Goal: Information Seeking & Learning: Learn about a topic

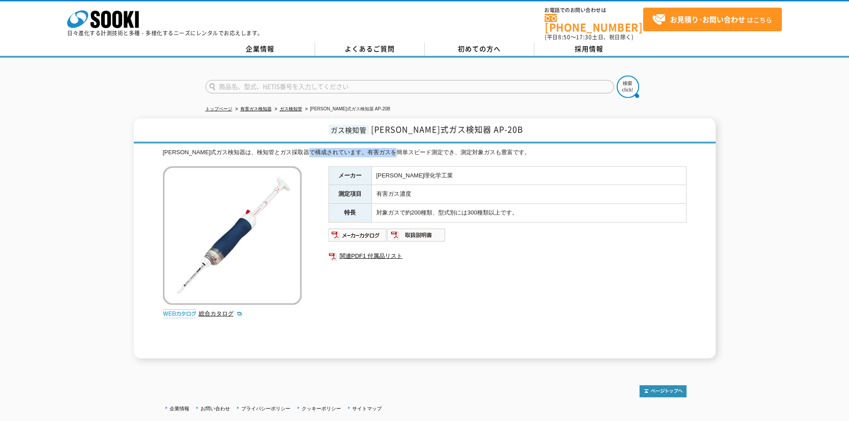
drag, startPoint x: 386, startPoint y: 146, endPoint x: 427, endPoint y: 146, distance: 41.6
click at [427, 148] on div "[PERSON_NAME]式ガス検知器は、検知管とガス採取器で構成されています。有害ガスを簡単スピード測定でき、測定対象ガスも豊富です。" at bounding box center [424, 152] width 523 height 9
drag, startPoint x: 427, startPoint y: 146, endPoint x: 386, endPoint y: 169, distance: 47.5
click at [386, 169] on td "[PERSON_NAME]理化学工業" at bounding box center [528, 175] width 315 height 19
drag, startPoint x: 451, startPoint y: 139, endPoint x: 458, endPoint y: 139, distance: 6.7
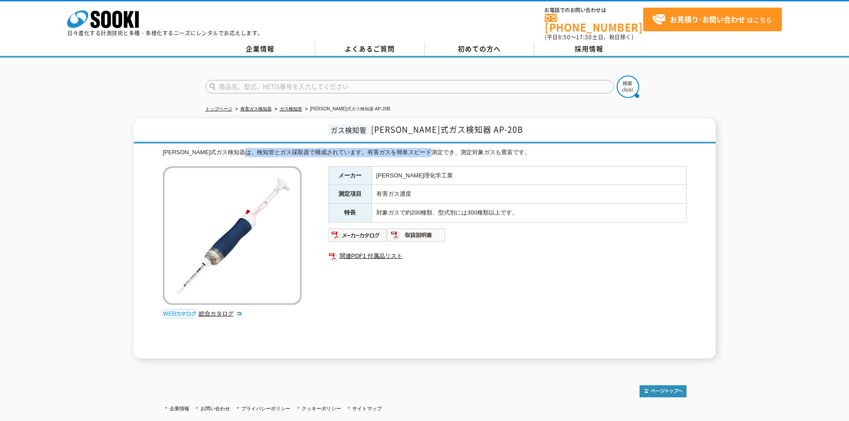
click at [458, 139] on div "ガス検知管 [PERSON_NAME]式ガス検知器 AP-20B [PERSON_NAME]式ガス検知器は、検知管とガス採取器で構成されています。有害ガスを簡…" at bounding box center [425, 239] width 582 height 240
drag, startPoint x: 458, startPoint y: 139, endPoint x: 380, endPoint y: 170, distance: 84.3
click at [380, 170] on td "[PERSON_NAME]理化学工業" at bounding box center [528, 175] width 315 height 19
drag, startPoint x: 380, startPoint y: 170, endPoint x: 420, endPoint y: 136, distance: 52.1
click at [420, 136] on h1 "ガス検知管 [PERSON_NAME]式ガス検知器 AP-20B" at bounding box center [425, 131] width 582 height 25
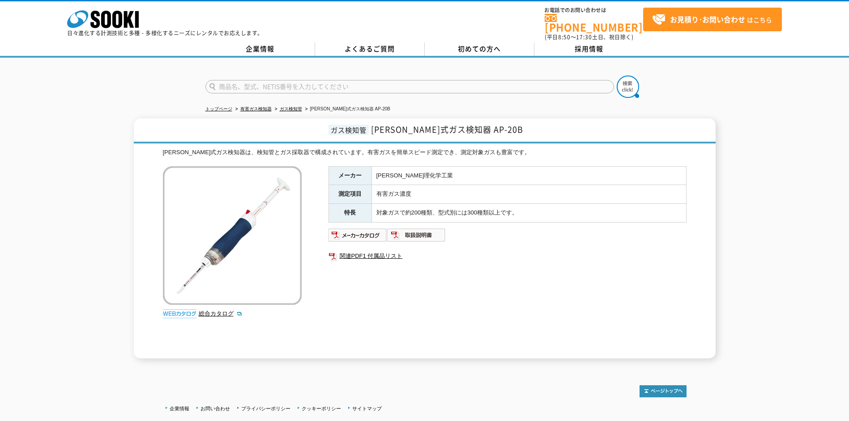
drag, startPoint x: 420, startPoint y: 136, endPoint x: 376, endPoint y: 152, distance: 46.0
click at [380, 153] on div "[PERSON_NAME]式ガス検知器は、検知管とガス採取器で構成されています。有害ガスを簡単スピード測定でき、測定対象ガスも豊富です。 総合カタログ メーカ…" at bounding box center [424, 253] width 523 height 211
drag, startPoint x: 375, startPoint y: 123, endPoint x: 398, endPoint y: 123, distance: 22.4
click at [398, 123] on h1 "ガス検知管 [PERSON_NAME]式ガス検知器 AP-20B" at bounding box center [425, 131] width 582 height 25
drag, startPoint x: 398, startPoint y: 123, endPoint x: 382, endPoint y: 147, distance: 28.8
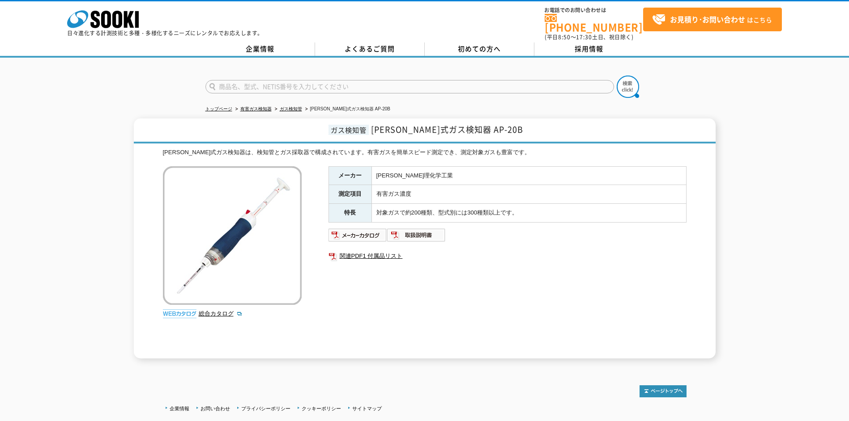
click at [382, 148] on div "[PERSON_NAME]式ガス検知器は、検知管とガス採取器で構成されています。有害ガスを簡単スピード測定でき、測定対象ガスも豊富です。" at bounding box center [424, 152] width 523 height 9
click at [480, 148] on div "[PERSON_NAME]式ガス検知器は、検知管とガス採取器で構成されています。有害ガスを簡単スピード測定でき、測定対象ガスも豊富です。" at bounding box center [424, 152] width 523 height 9
drag, startPoint x: 480, startPoint y: 143, endPoint x: 368, endPoint y: 177, distance: 116.5
click at [368, 177] on tr "メーカー [PERSON_NAME]理化学工業" at bounding box center [506, 175] width 357 height 19
drag, startPoint x: 160, startPoint y: 146, endPoint x: 287, endPoint y: 149, distance: 127.1
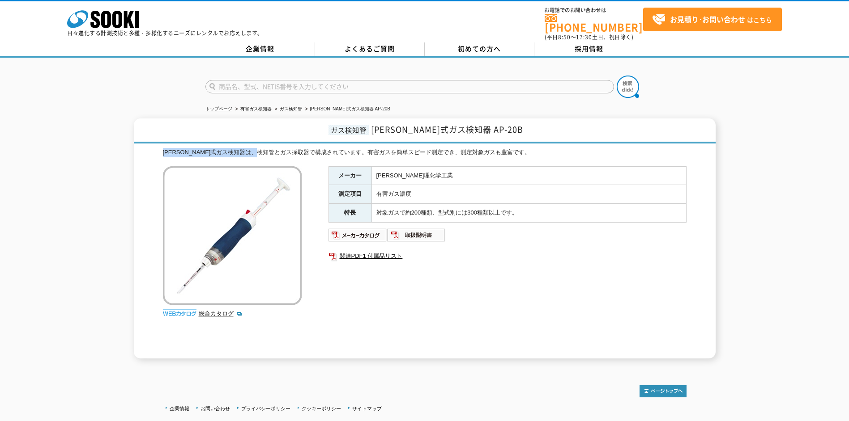
click at [287, 149] on div "ガス検知管 [PERSON_NAME]式ガス検知器 AP-20B [PERSON_NAME]式ガス検知器は、検知管とガス採取器で構成されています。有害ガスを簡…" at bounding box center [425, 239] width 582 height 240
click at [218, 148] on div "[PERSON_NAME]式ガス検知器は、検知管とガス採取器で構成されています。有害ガスを簡単スピード測定でき、測定対象ガスも豊富です。" at bounding box center [424, 152] width 523 height 9
drag, startPoint x: 214, startPoint y: 145, endPoint x: 475, endPoint y: 158, distance: 261.1
click at [475, 158] on div "[PERSON_NAME]式ガス検知器は、検知管とガス採取器で構成されています。有害ガスを簡単スピード測定でき、測定対象ガスも豊富です。 総合カタログ メーカ…" at bounding box center [424, 253] width 523 height 211
drag, startPoint x: 475, startPoint y: 158, endPoint x: 381, endPoint y: 178, distance: 96.1
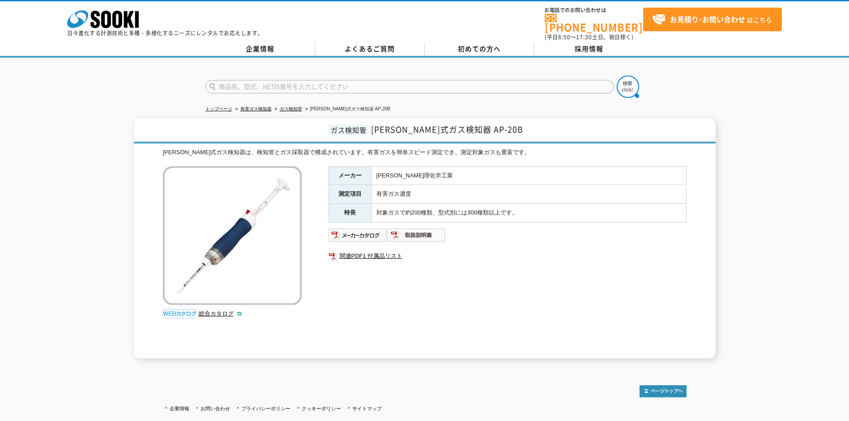
click at [416, 185] on td "有害ガス濃度" at bounding box center [528, 194] width 315 height 19
drag, startPoint x: 366, startPoint y: 169, endPoint x: 430, endPoint y: 165, distance: 63.7
click at [430, 166] on tr "メーカー [PERSON_NAME]理化学工業" at bounding box center [506, 175] width 357 height 19
drag, startPoint x: 430, startPoint y: 165, endPoint x: 375, endPoint y: 192, distance: 61.6
click at [375, 192] on td "有害ガス濃度" at bounding box center [528, 194] width 315 height 19
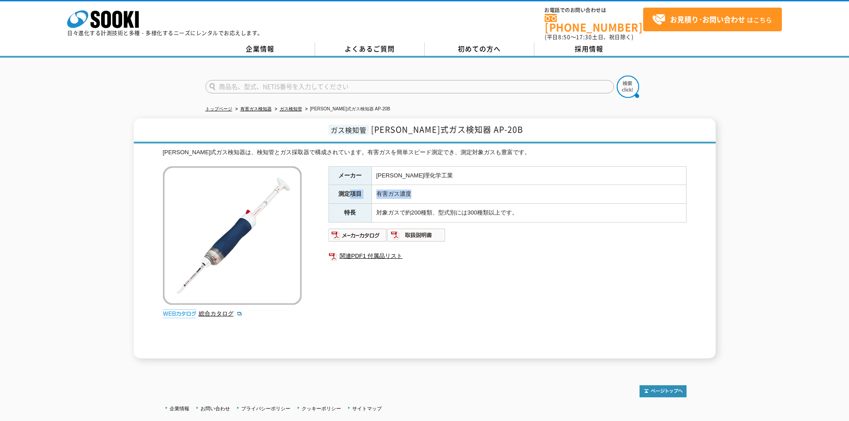
drag, startPoint x: 375, startPoint y: 192, endPoint x: 434, endPoint y: 194, distance: 58.6
click at [434, 194] on tr "測定項目 有害ガス濃度" at bounding box center [506, 194] width 357 height 19
drag, startPoint x: 434, startPoint y: 194, endPoint x: 376, endPoint y: 216, distance: 61.7
click at [376, 216] on td "対象ガスで約200種類、型式別には300種類以上です。" at bounding box center [528, 213] width 315 height 19
drag, startPoint x: 376, startPoint y: 216, endPoint x: 379, endPoint y: 209, distance: 7.0
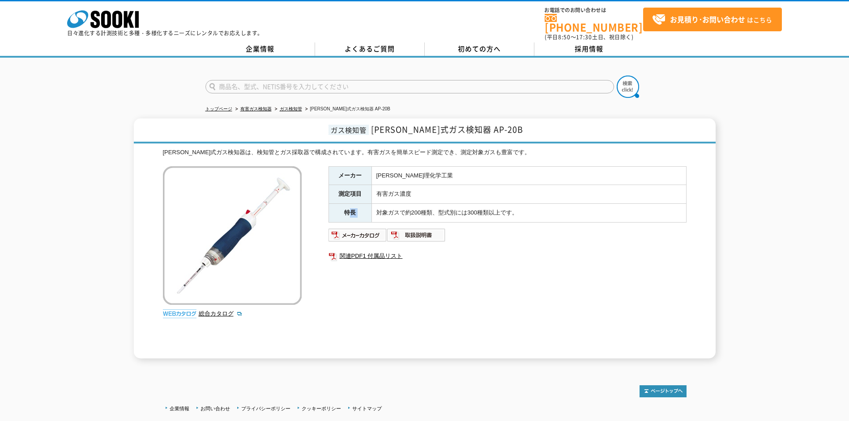
click at [379, 209] on tr "特長 対象ガスで約200種類、型式別には300種類以上です。" at bounding box center [506, 213] width 357 height 19
drag, startPoint x: 379, startPoint y: 209, endPoint x: 548, endPoint y: 200, distance: 169.0
click at [548, 204] on tr "特長 対象ガスで約200種類、型式別には300種類以上です。" at bounding box center [506, 213] width 357 height 19
drag, startPoint x: 548, startPoint y: 200, endPoint x: 513, endPoint y: 216, distance: 38.0
click at [513, 216] on td "対象ガスで約200種類、型式別には300種類以上です。" at bounding box center [528, 213] width 315 height 19
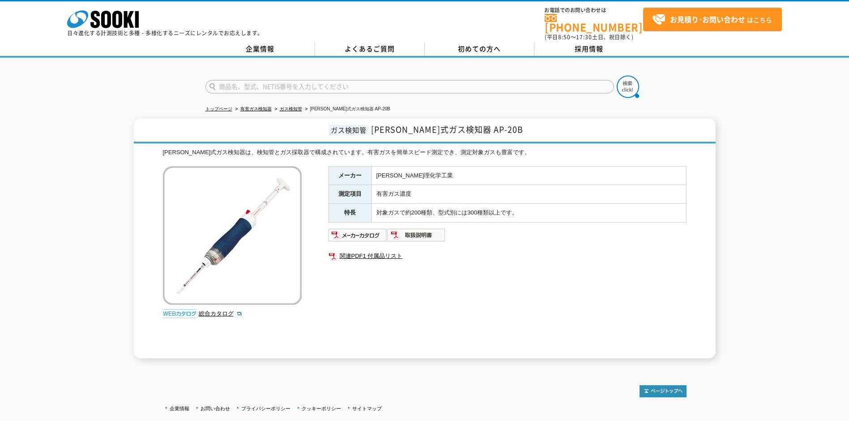
click at [513, 216] on td "対象ガスで約200種類、型式別には300種類以上です。" at bounding box center [528, 213] width 315 height 19
click at [411, 192] on tr "測定項目 有害ガス濃度" at bounding box center [506, 194] width 357 height 19
drag, startPoint x: 411, startPoint y: 192, endPoint x: 374, endPoint y: 210, distance: 40.8
click at [374, 210] on td "対象ガスで約200種類、型式別には300種類以上です。" at bounding box center [528, 213] width 315 height 19
drag, startPoint x: 374, startPoint y: 210, endPoint x: 442, endPoint y: 179, distance: 75.1
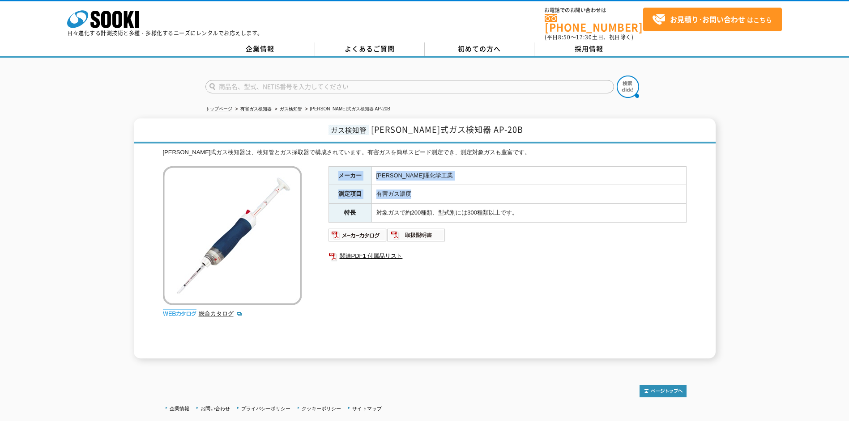
click at [442, 179] on tbody "メーカー [PERSON_NAME]理化学工業 測定項目 有害ガス濃度 特長 対象ガスで約200種類、型式別には300種類以上です。" at bounding box center [506, 194] width 357 height 56
drag, startPoint x: 442, startPoint y: 179, endPoint x: 389, endPoint y: 216, distance: 65.0
click at [389, 216] on td "対象ガスで約200種類、型式別には300種類以上です。" at bounding box center [528, 213] width 315 height 19
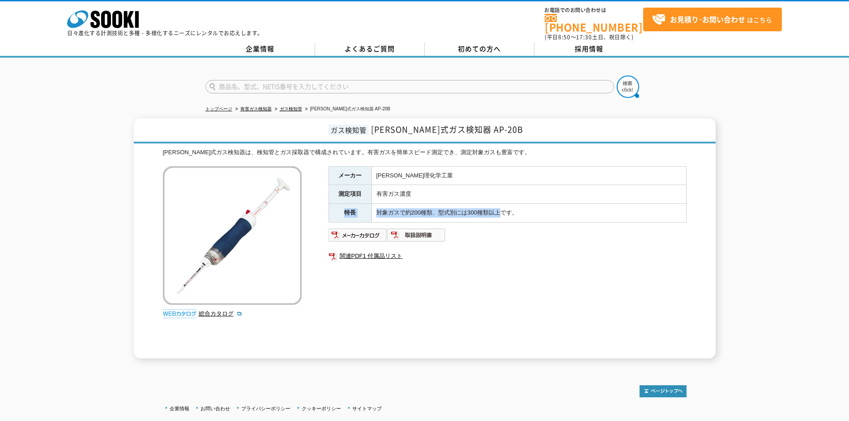
drag, startPoint x: 389, startPoint y: 216, endPoint x: 510, endPoint y: 208, distance: 121.1
click at [510, 208] on tr "特長 対象ガスで約200種類、型式別には300種類以上です。" at bounding box center [506, 213] width 357 height 19
drag, startPoint x: 510, startPoint y: 208, endPoint x: 396, endPoint y: 211, distance: 114.1
click at [396, 211] on td "対象ガスで約200種類、型式別には300種類以上です。" at bounding box center [528, 213] width 315 height 19
drag, startPoint x: 396, startPoint y: 211, endPoint x: 425, endPoint y: 211, distance: 29.5
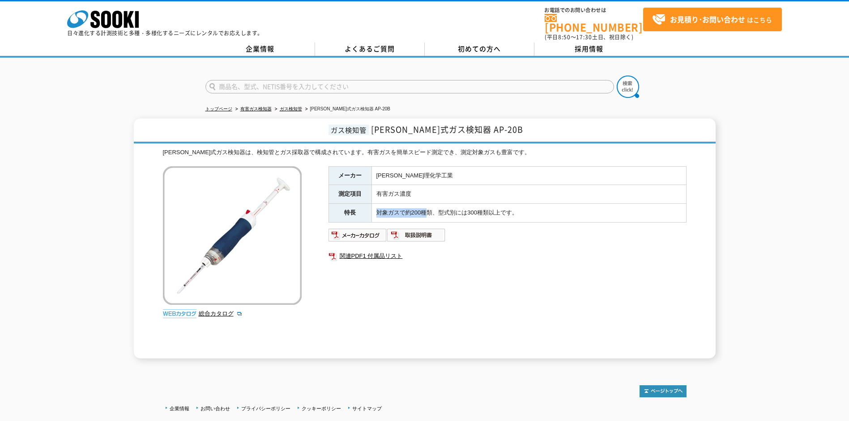
click at [425, 211] on tr "特長 対象ガスで約200種類、型式別には300種類以上です。" at bounding box center [506, 213] width 357 height 19
drag, startPoint x: 425, startPoint y: 211, endPoint x: 413, endPoint y: 194, distance: 20.6
click at [413, 194] on tr "測定項目 有害ガス濃度" at bounding box center [506, 194] width 357 height 19
drag, startPoint x: 413, startPoint y: 194, endPoint x: 382, endPoint y: 213, distance: 37.1
click at [382, 213] on td "対象ガスで約200種類、型式別には300種類以上です。" at bounding box center [528, 213] width 315 height 19
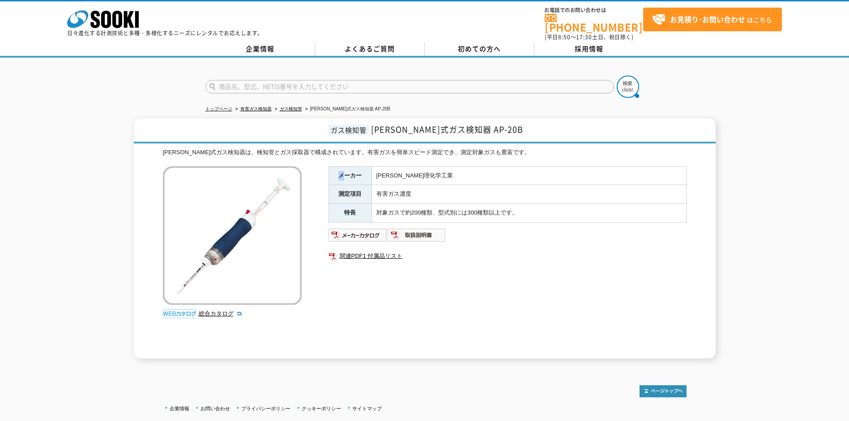
drag, startPoint x: 338, startPoint y: 172, endPoint x: 345, endPoint y: 172, distance: 7.2
click at [345, 172] on th "メーカー" at bounding box center [349, 175] width 43 height 19
drag, startPoint x: 345, startPoint y: 172, endPoint x: 338, endPoint y: 187, distance: 16.4
click at [338, 187] on th "測定項目" at bounding box center [349, 194] width 43 height 19
